Goal: Task Accomplishment & Management: Manage account settings

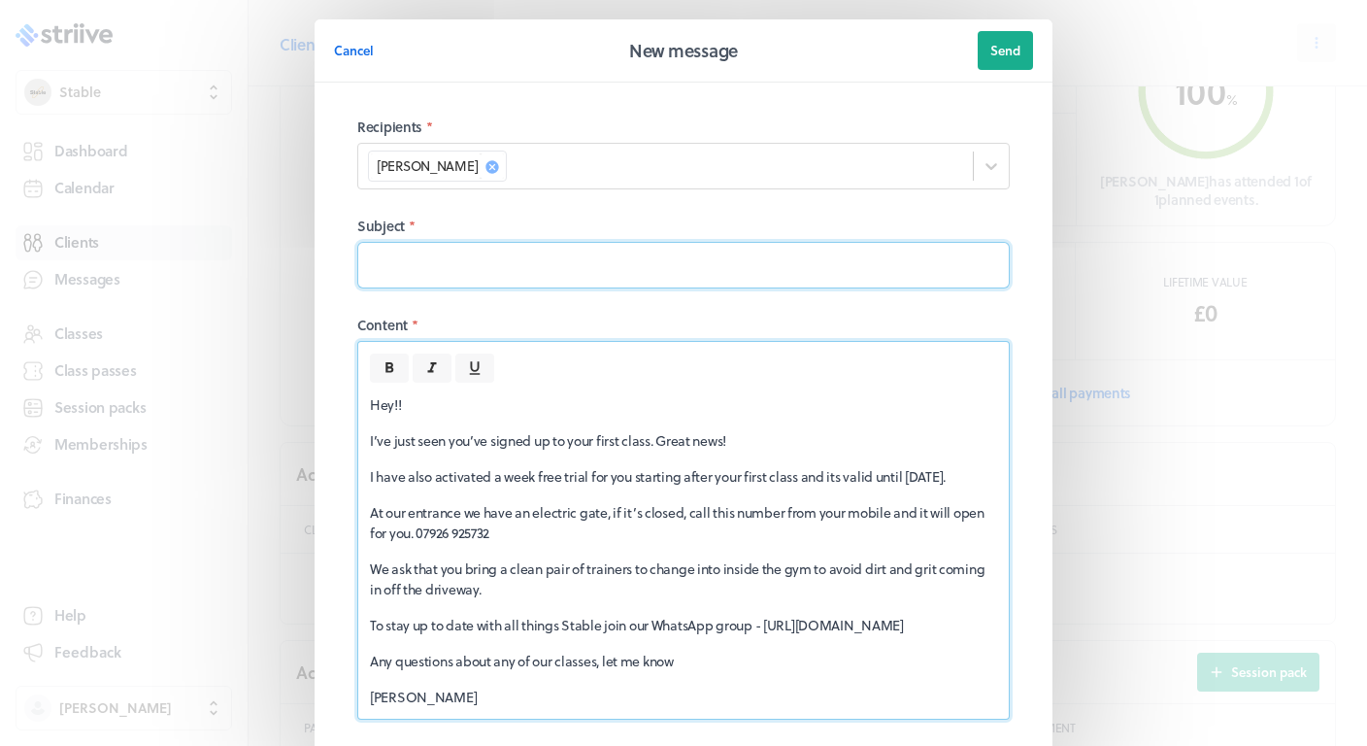
click at [471, 270] on input at bounding box center [683, 265] width 652 height 47
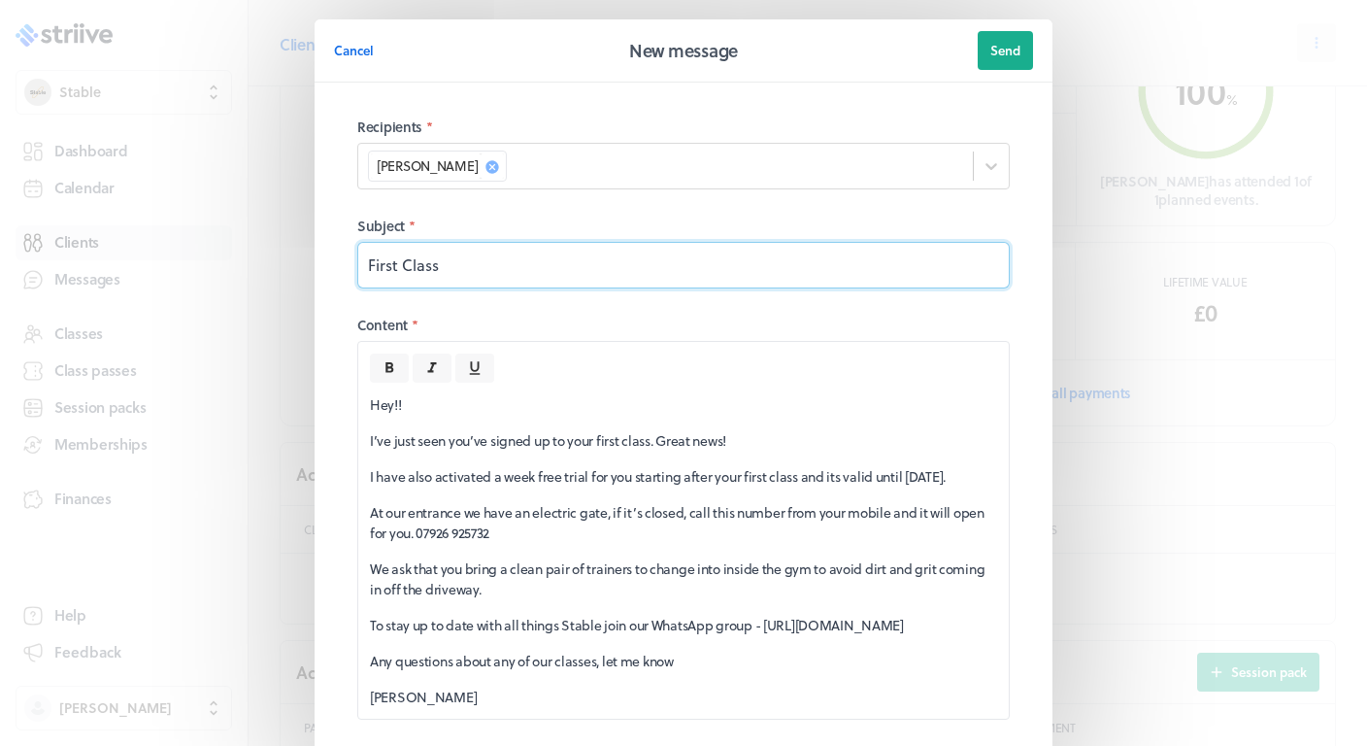
click at [368, 263] on input "First Class" at bounding box center [683, 265] width 652 height 47
type input "Upcoming First Class"
click at [995, 53] on span "Send" at bounding box center [1005, 50] width 30 height 17
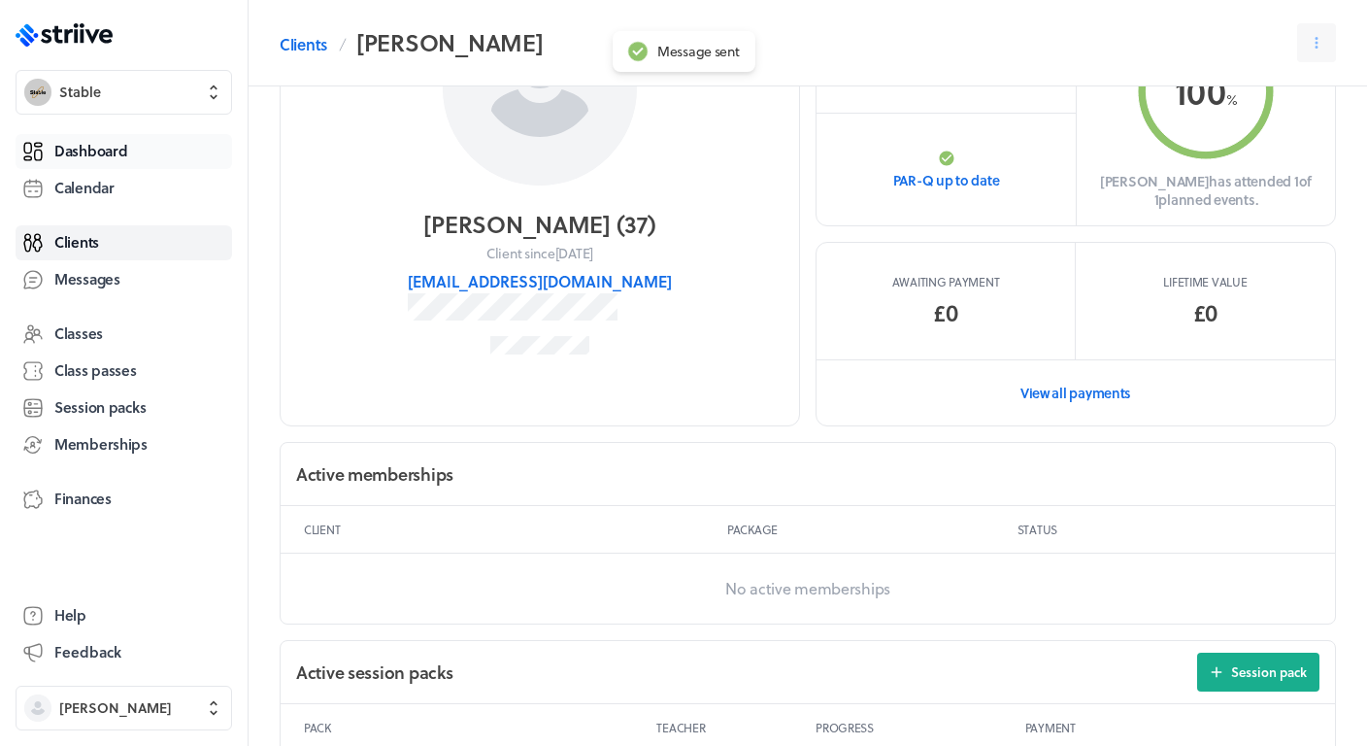
click at [117, 150] on span "Dashboard" at bounding box center [90, 151] width 73 height 20
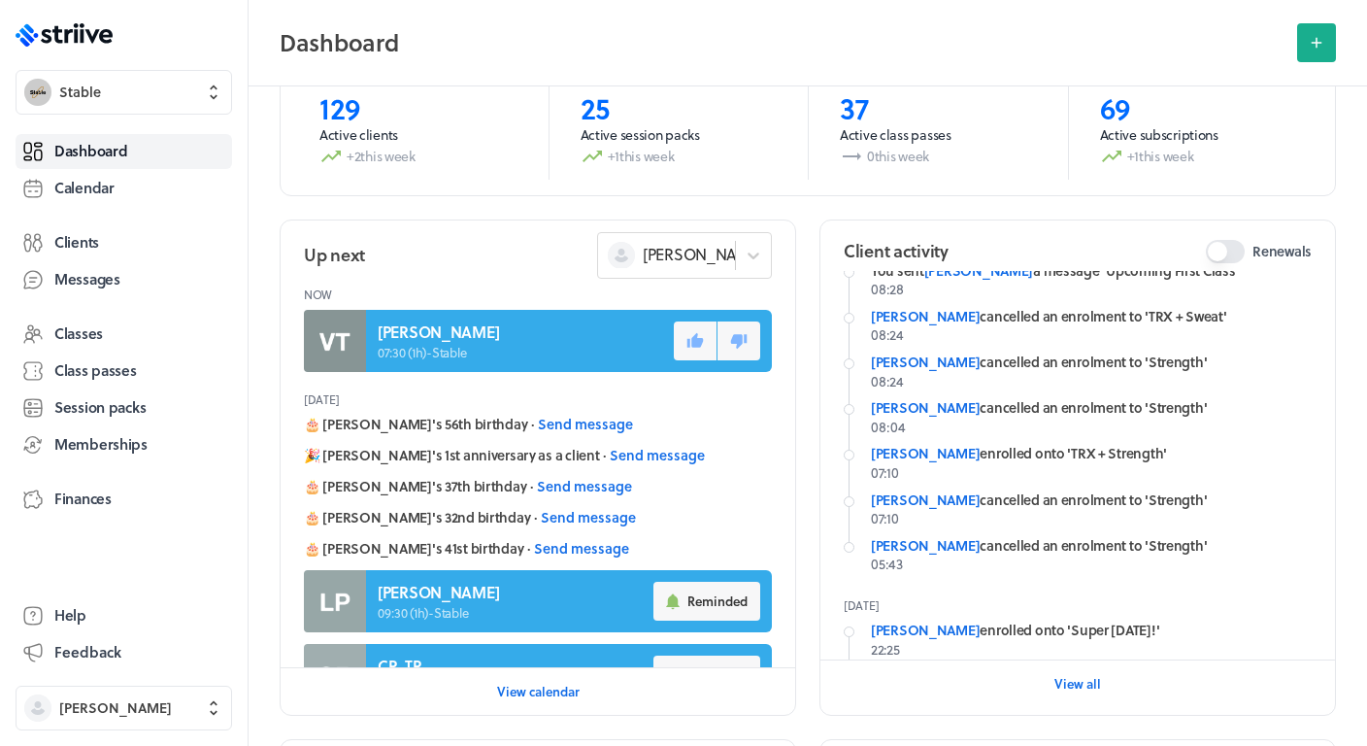
scroll to position [181, 0]
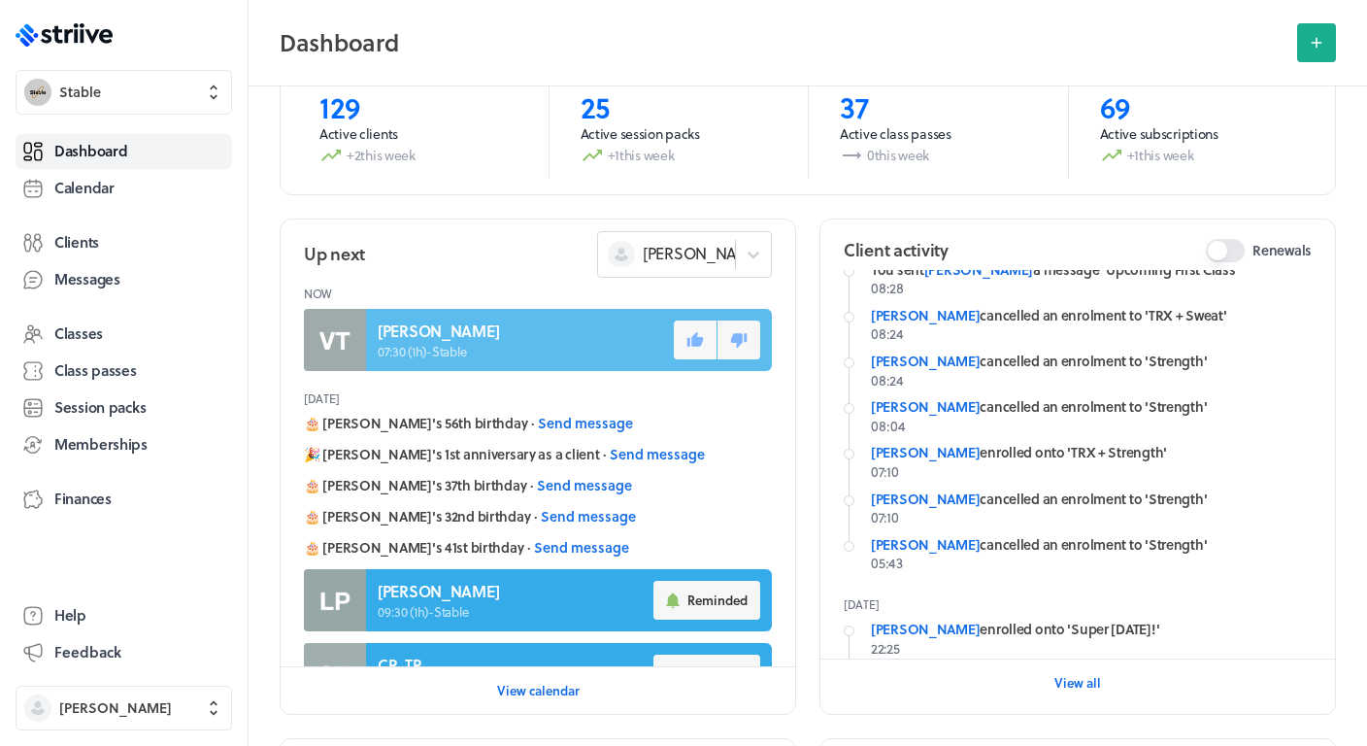
click at [680, 314] on link at bounding box center [538, 340] width 468 height 62
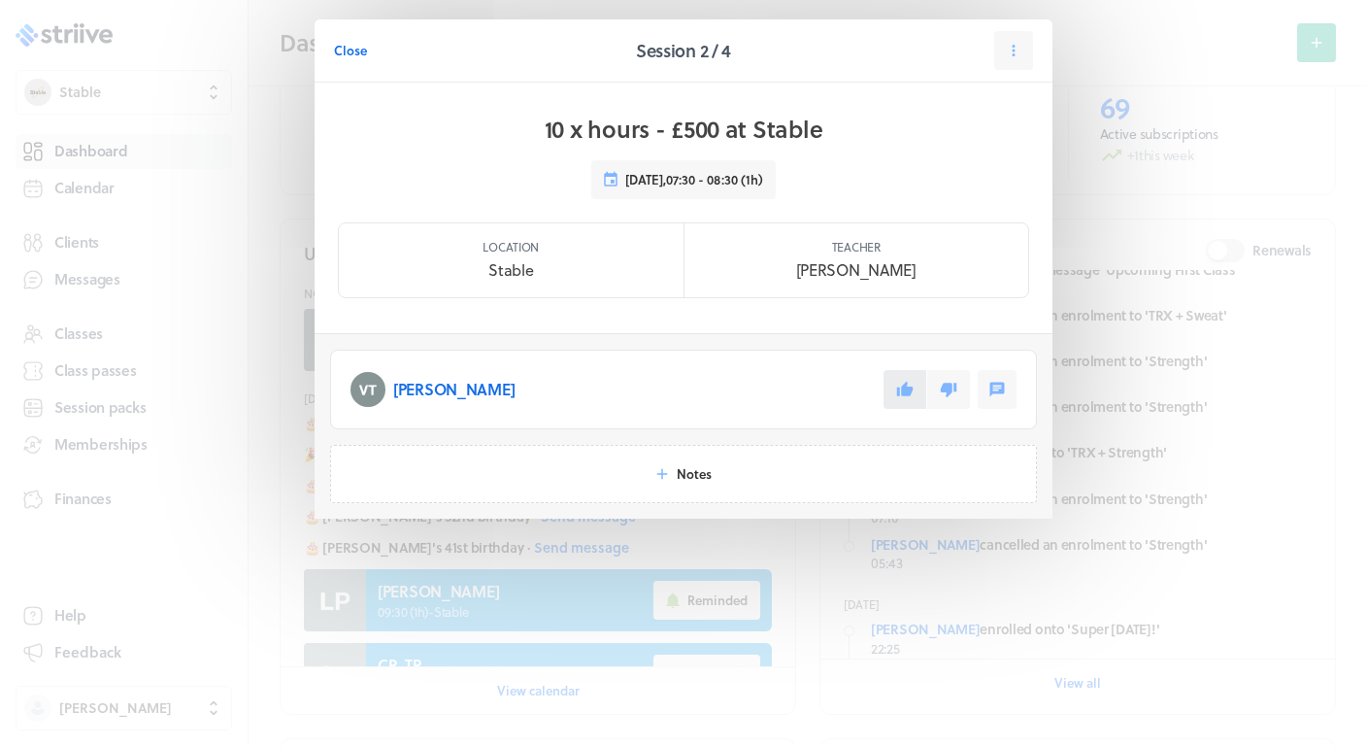
click at [899, 392] on icon at bounding box center [905, 389] width 17 height 15
click at [354, 55] on span "Close" at bounding box center [350, 50] width 33 height 17
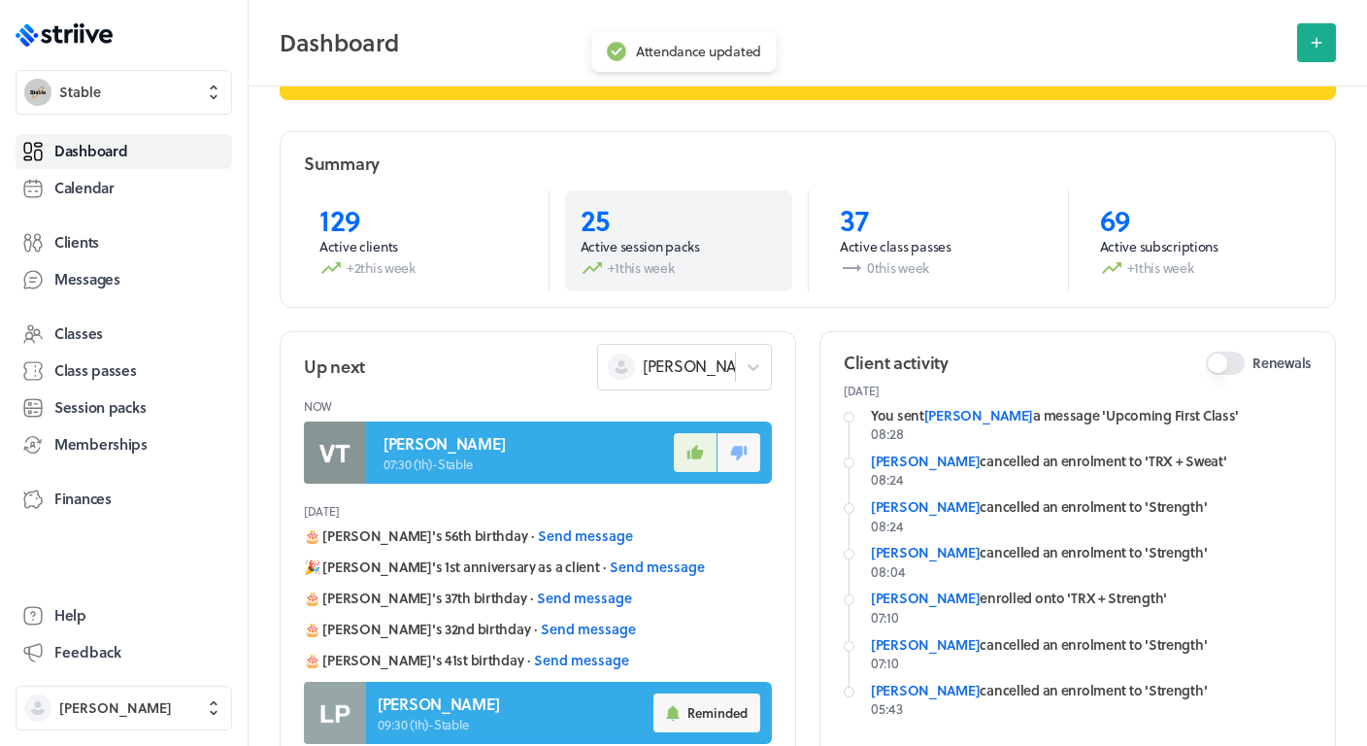
scroll to position [56, 0]
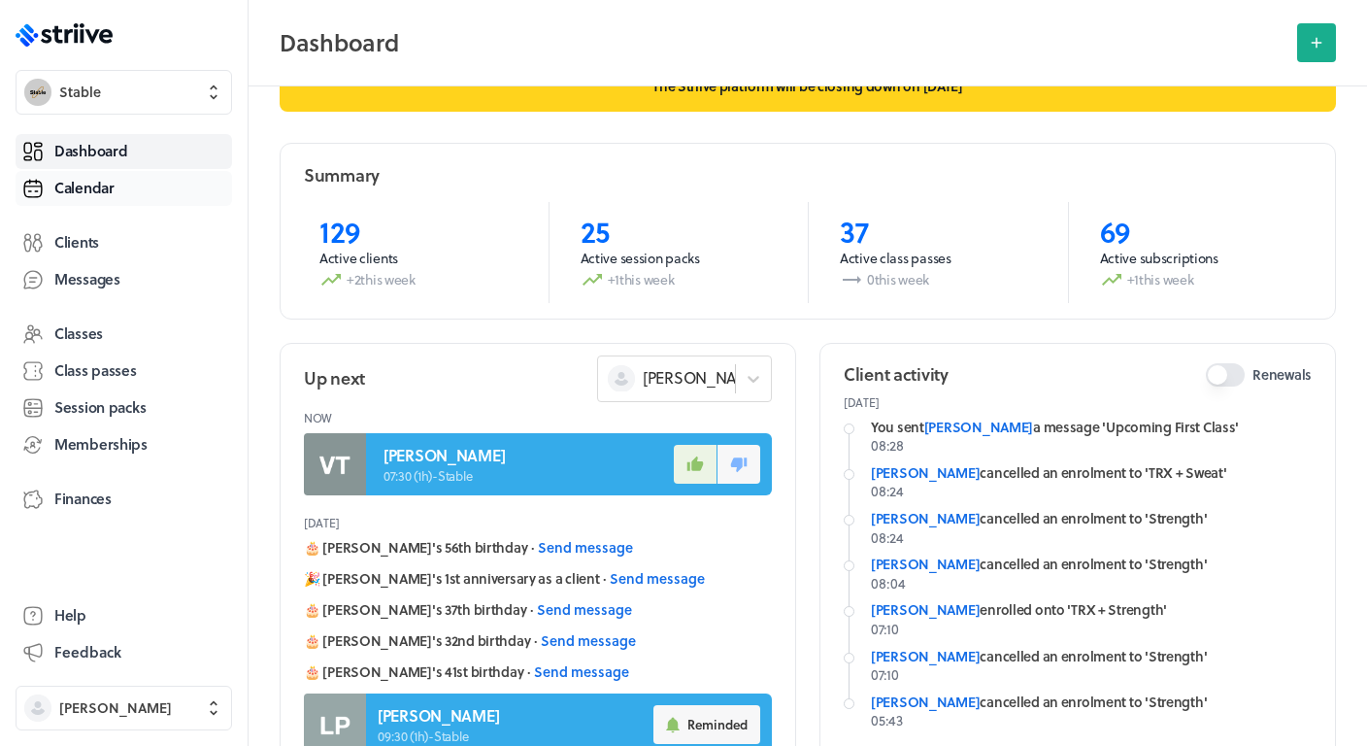
click at [102, 188] on span "Calendar" at bounding box center [84, 188] width 60 height 20
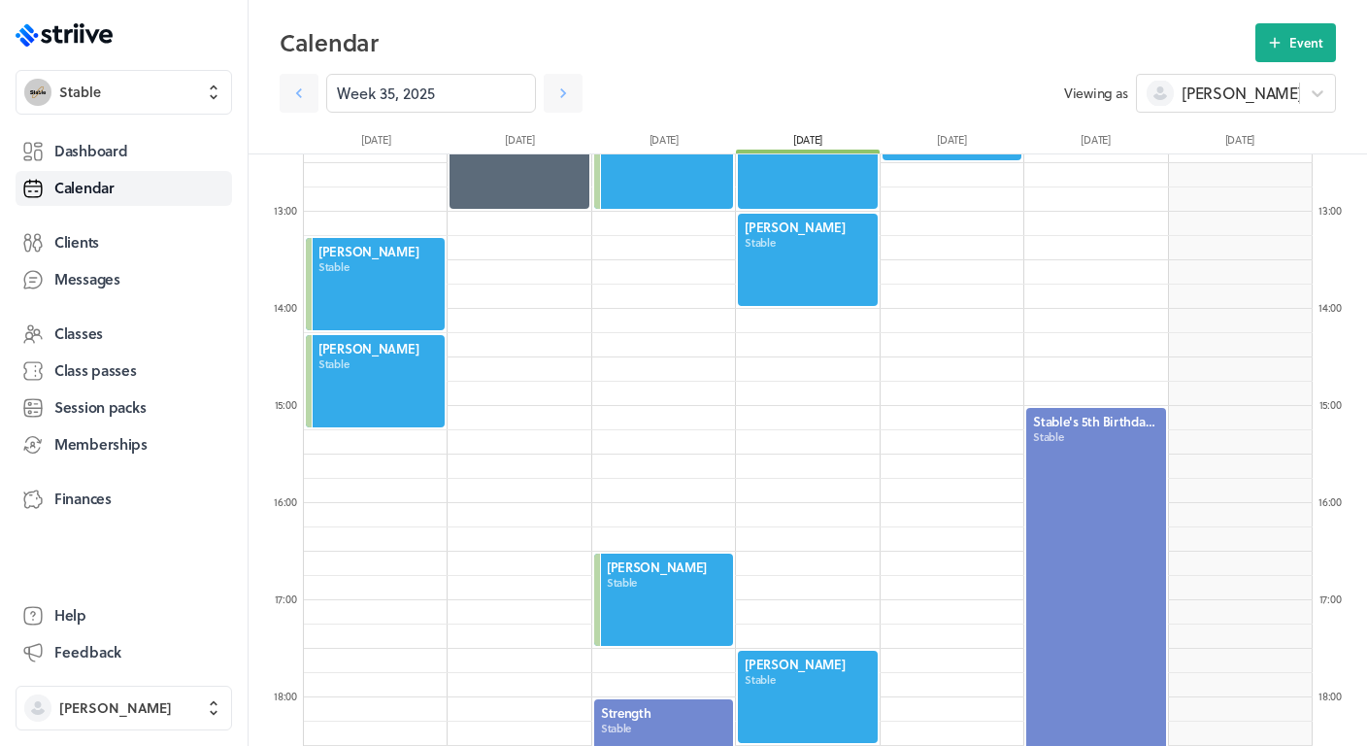
scroll to position [1240, 0]
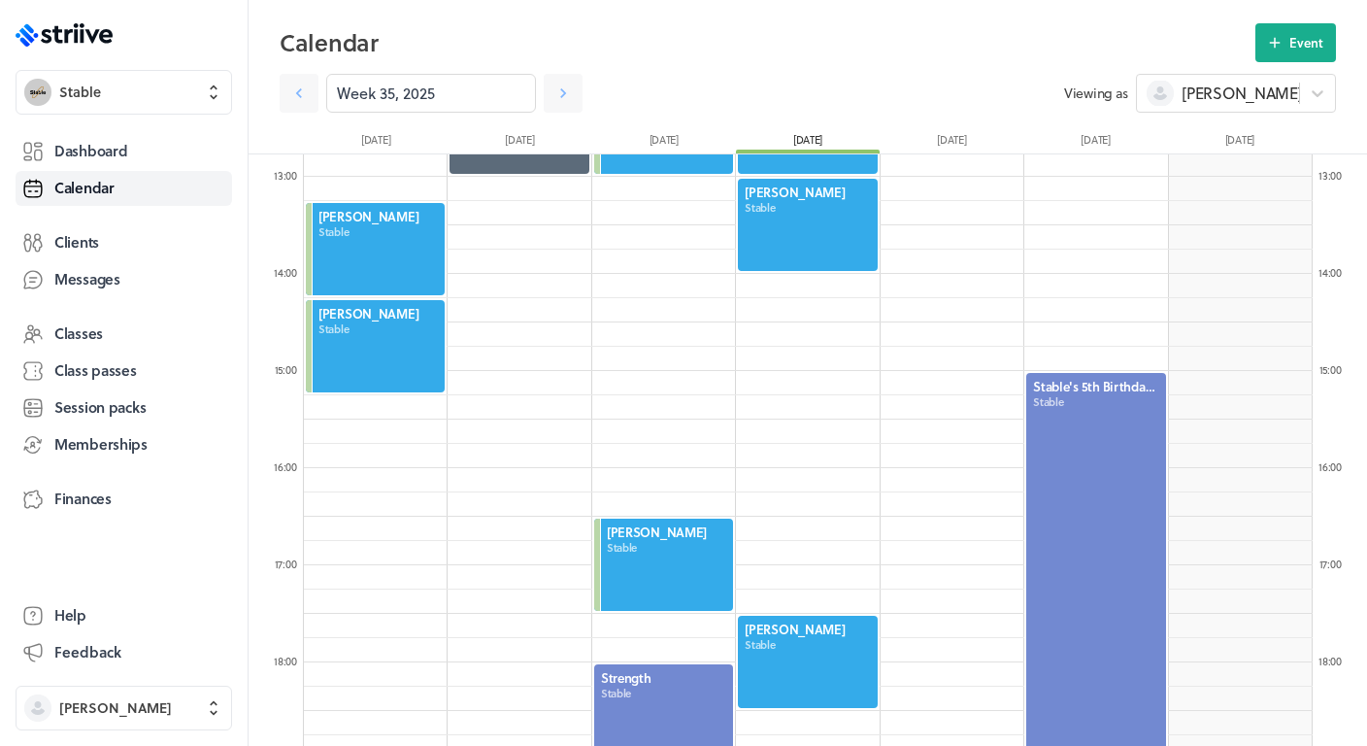
click at [796, 239] on div at bounding box center [807, 225] width 143 height 96
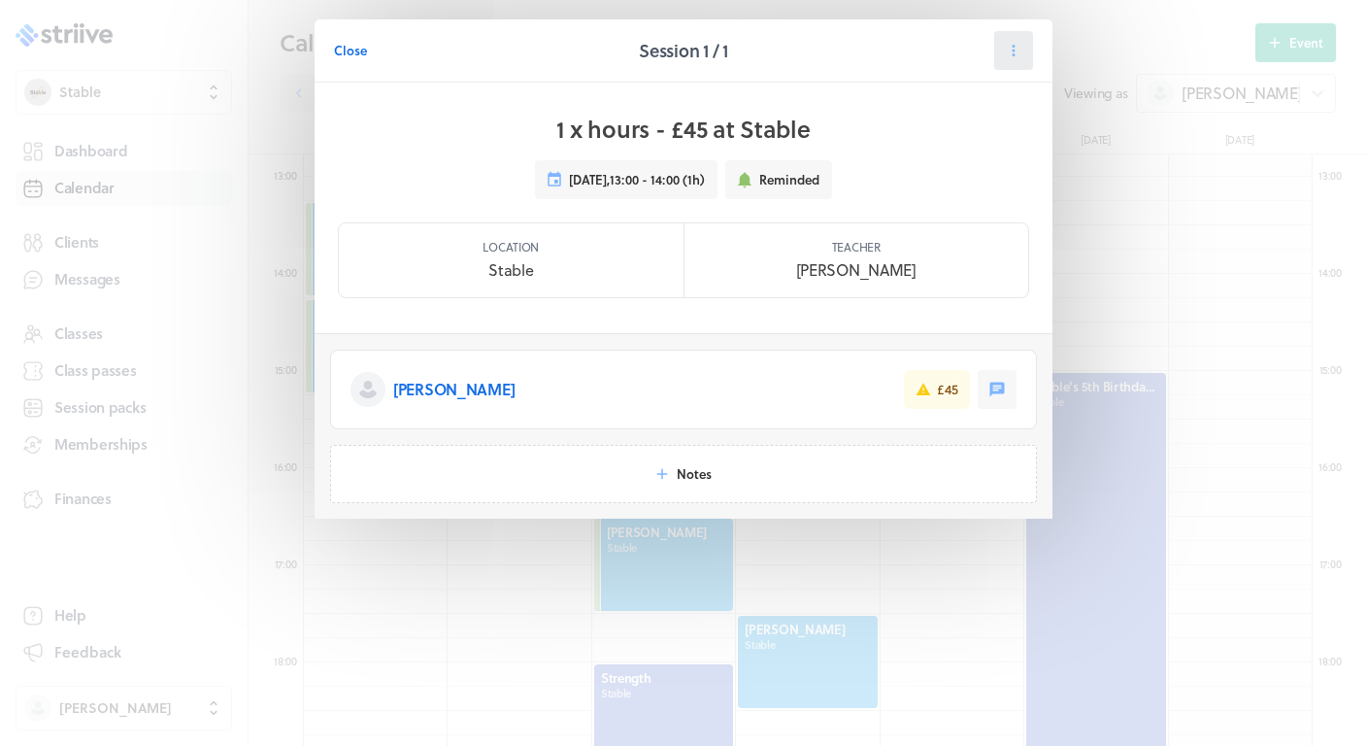
click at [1008, 59] on button at bounding box center [1013, 50] width 39 height 39
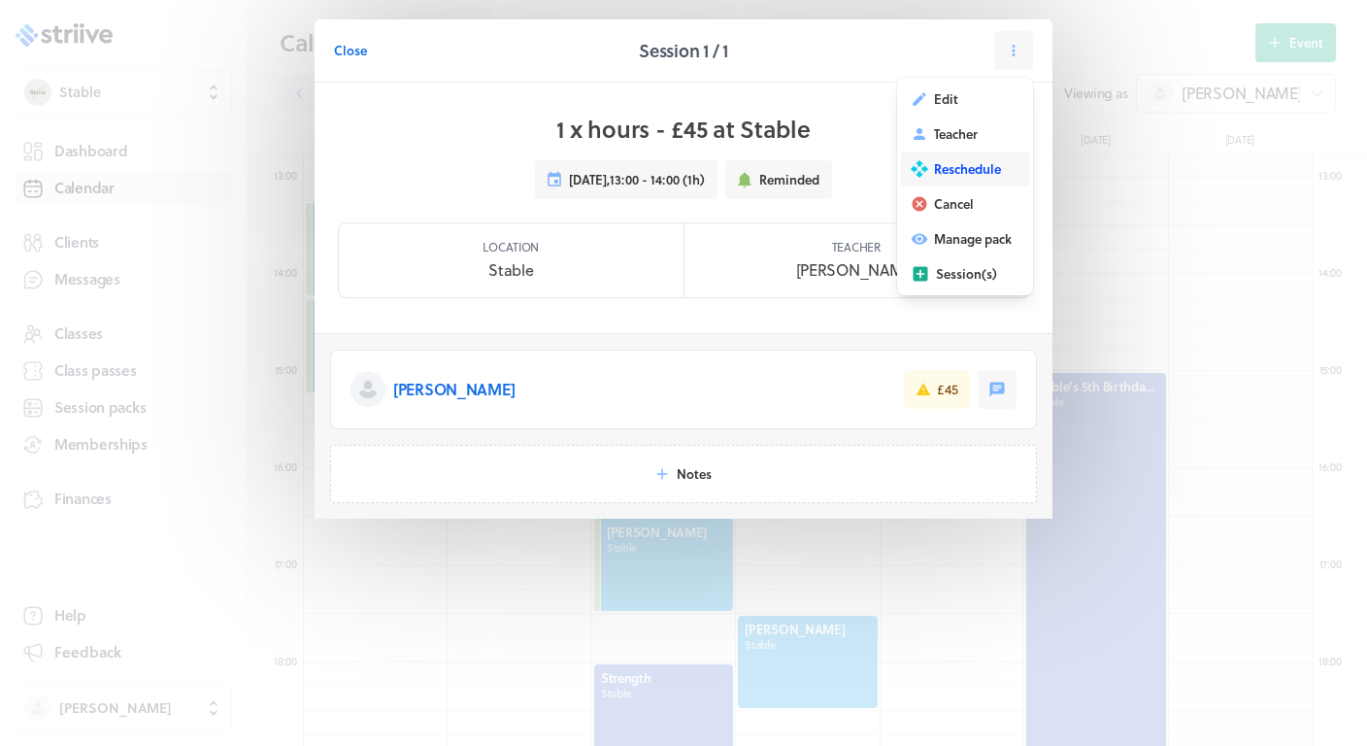
click at [972, 177] on span "Reschedule" at bounding box center [967, 168] width 67 height 17
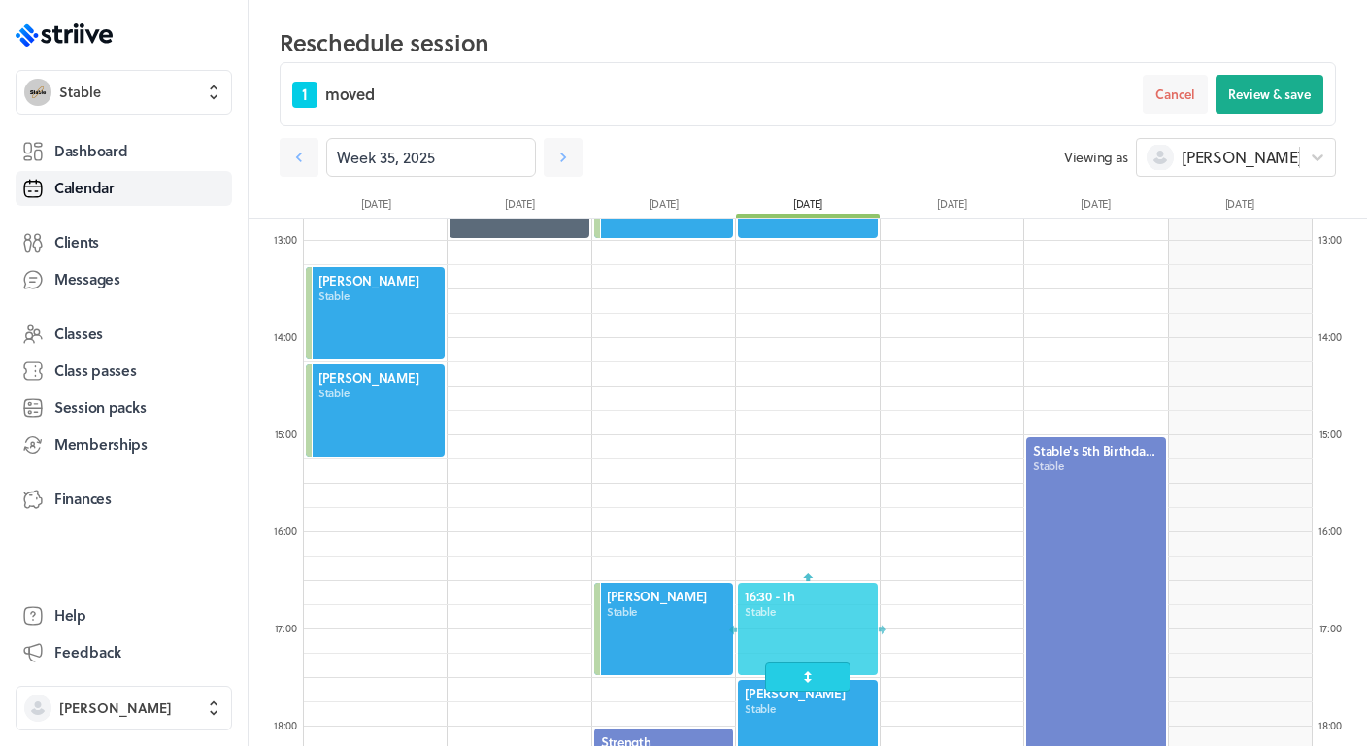
drag, startPoint x: 804, startPoint y: 274, endPoint x: 780, endPoint y: 628, distance: 355.2
click at [780, 628] on div at bounding box center [807, 629] width 143 height 96
click at [1252, 91] on span "Review & save" at bounding box center [1269, 93] width 83 height 17
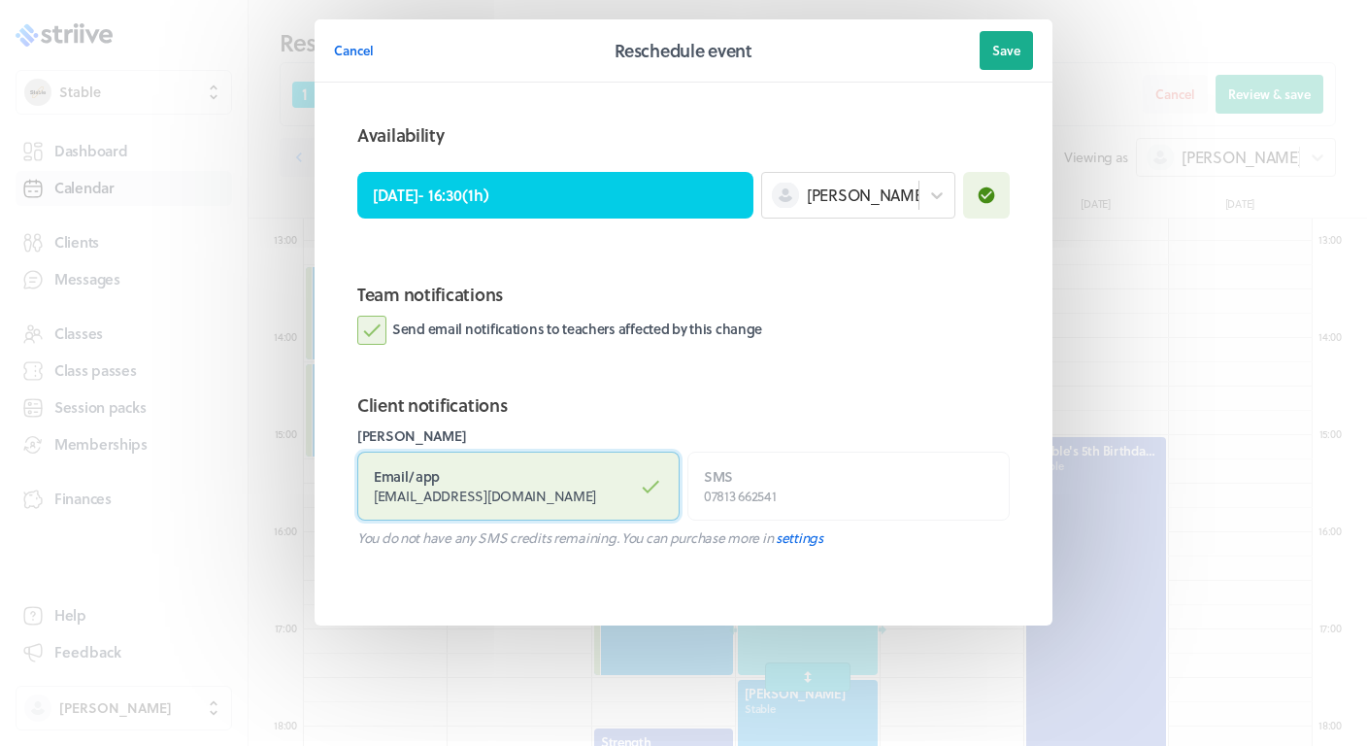
click at [486, 468] on label "Email / app [EMAIL_ADDRESS][DOMAIN_NAME]" at bounding box center [518, 485] width 322 height 69
click at [0, 0] on input "Email / app [EMAIL_ADDRESS][DOMAIN_NAME]" at bounding box center [0, 0] width 0 height 0
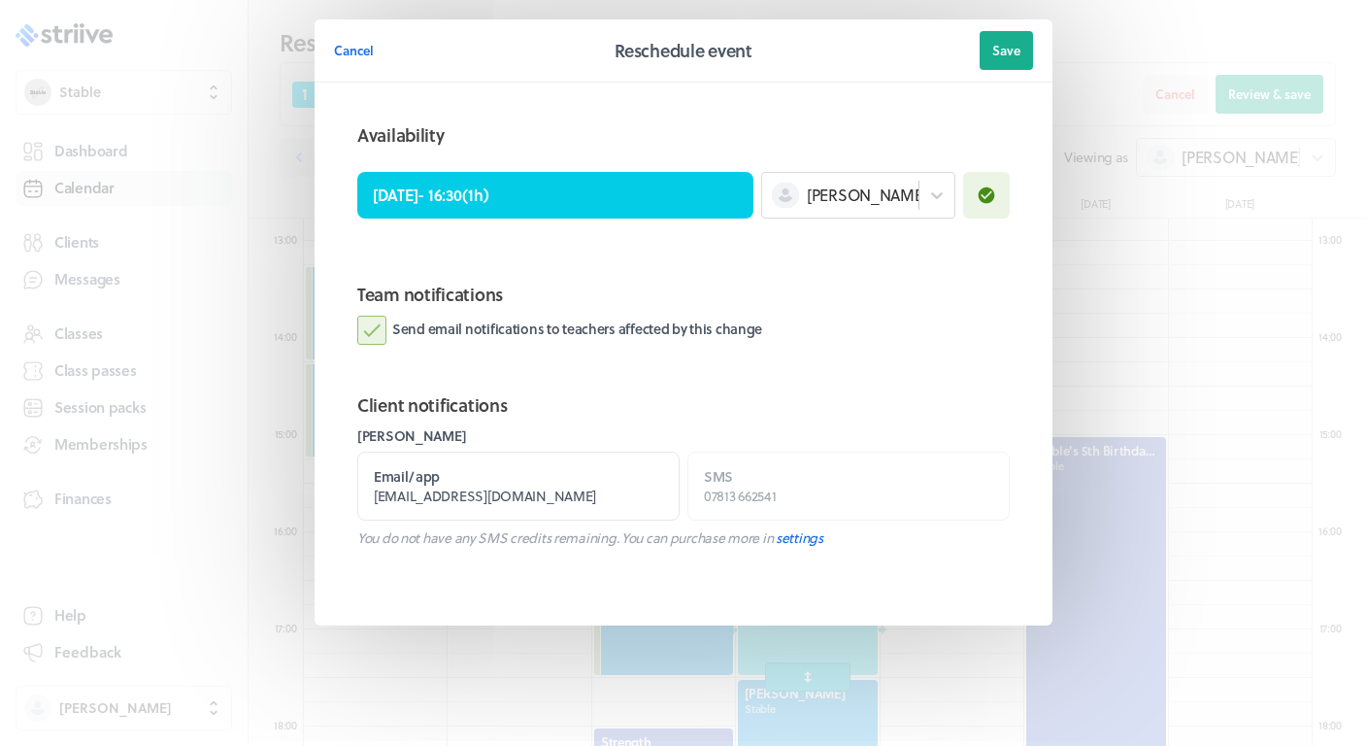
click at [547, 340] on label "Send email notifications to teachers affected by this change" at bounding box center [559, 330] width 405 height 29
click at [0, 0] on input "Send email notifications to teachers affected by this change" at bounding box center [0, 0] width 0 height 0
click at [1006, 55] on span "Save" at bounding box center [1006, 50] width 28 height 17
